Goal: Find specific page/section: Find specific page/section

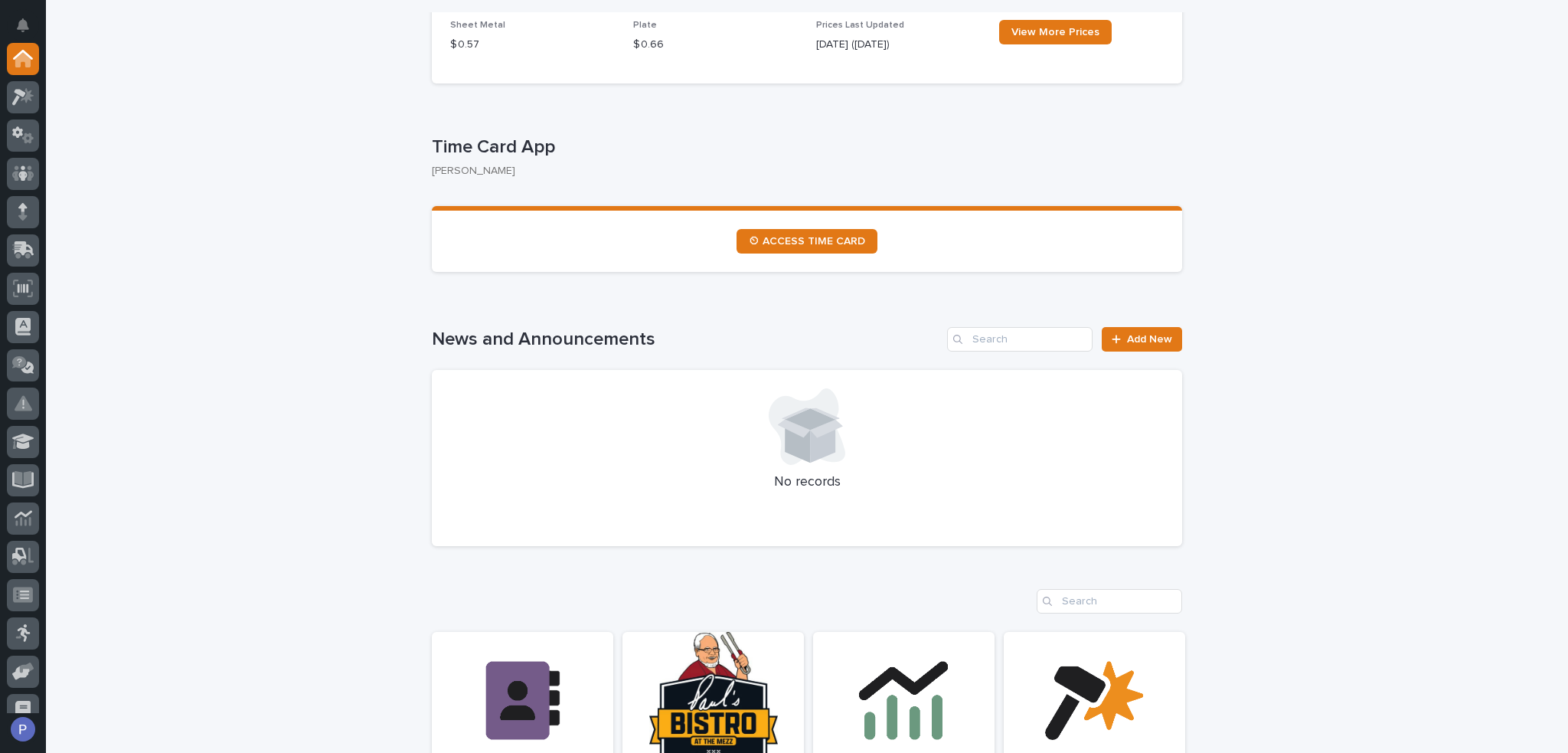
scroll to position [766, 0]
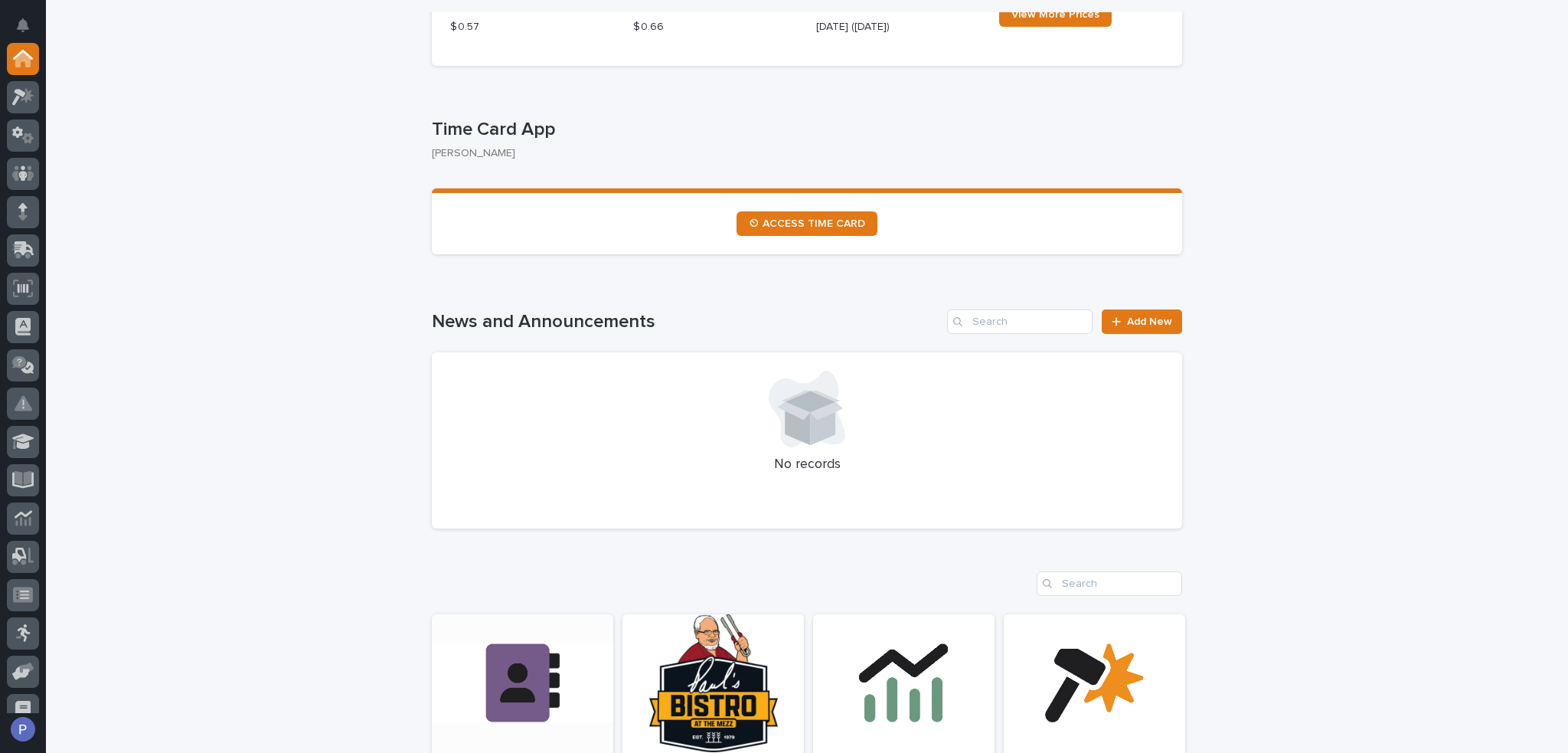
click at [506, 642] on link "Open Link" at bounding box center [522, 720] width 182 height 211
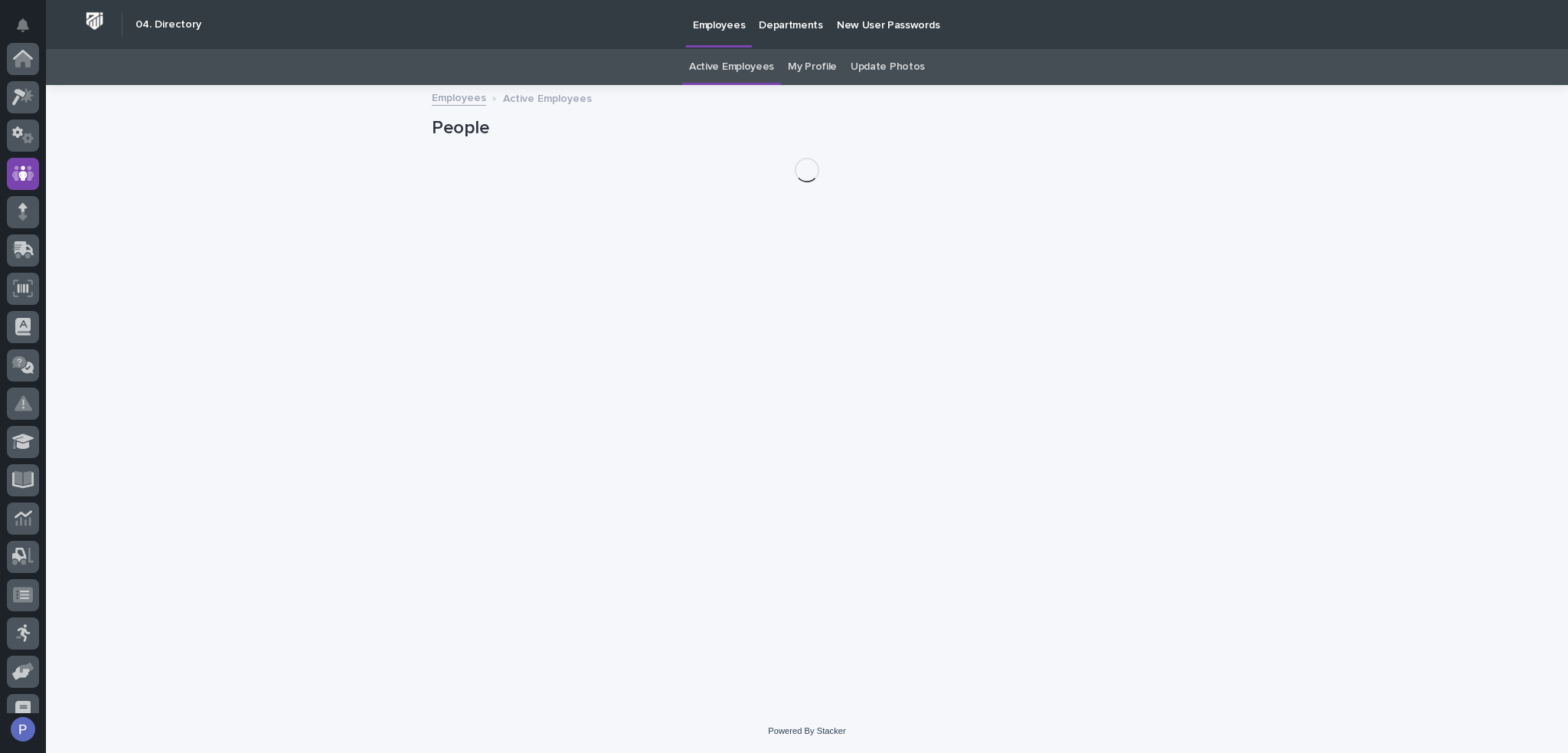
scroll to position [115, 0]
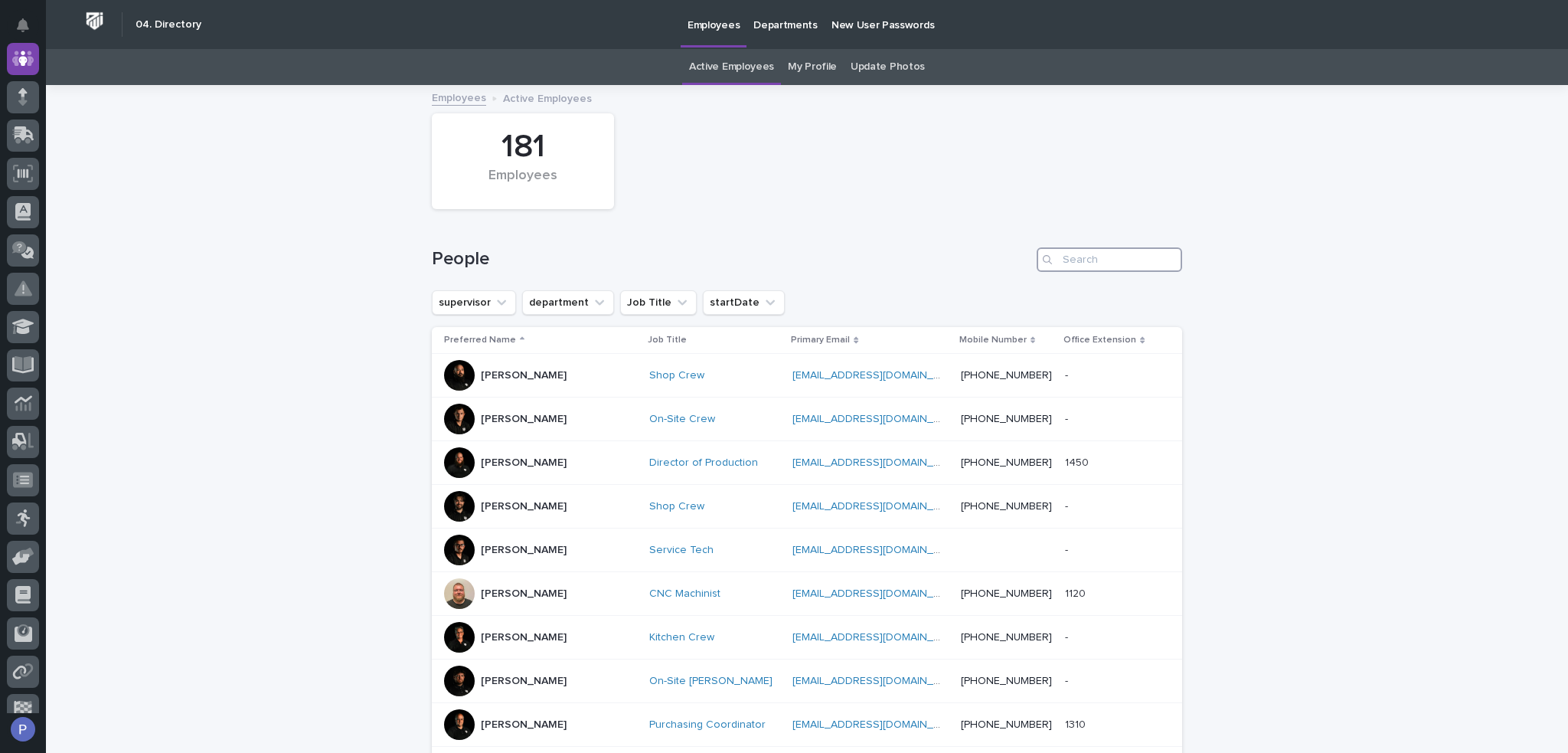
click at [1105, 259] on input "Search" at bounding box center [1109, 259] width 145 height 25
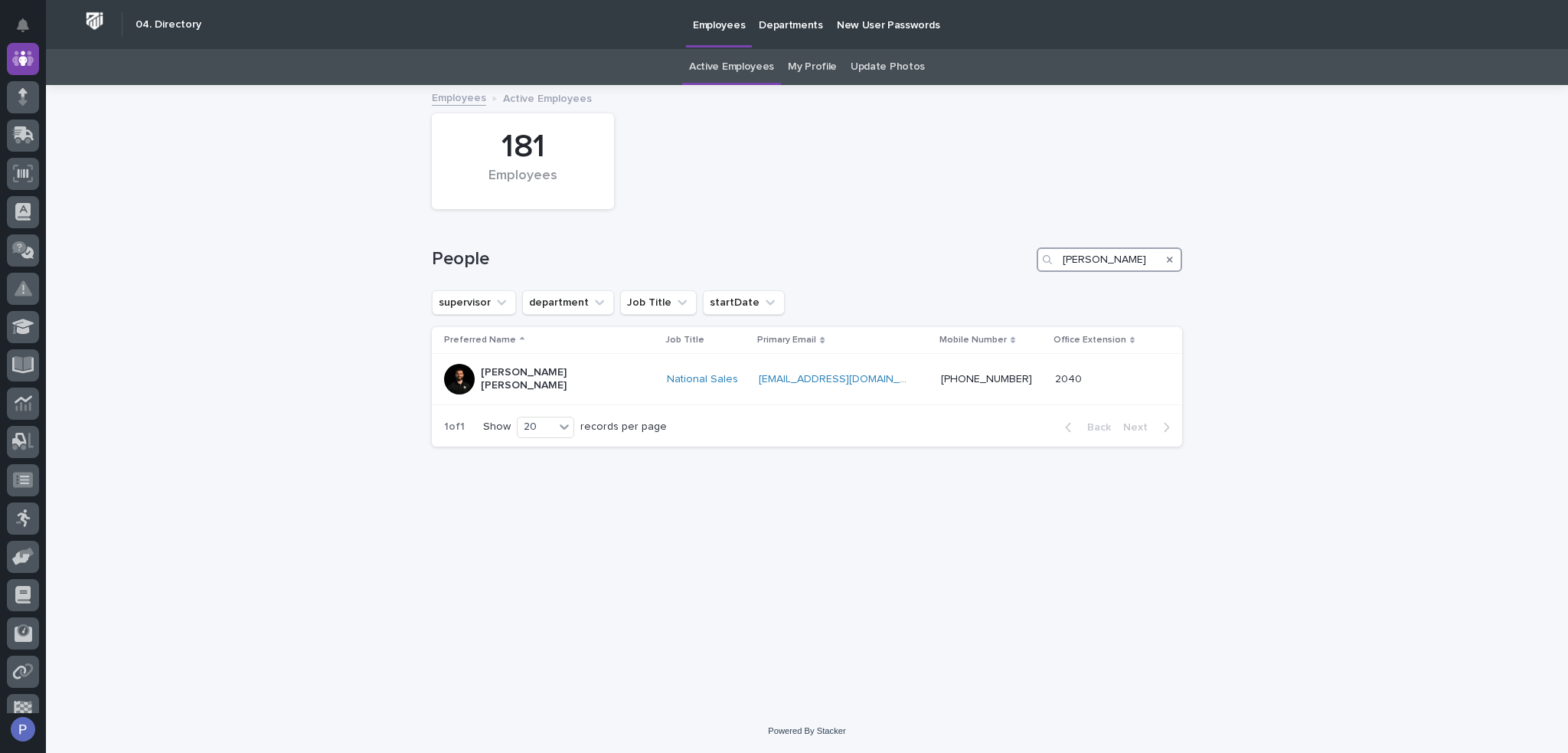
type input "[PERSON_NAME]"
